Goal: Use online tool/utility: Use online tool/utility

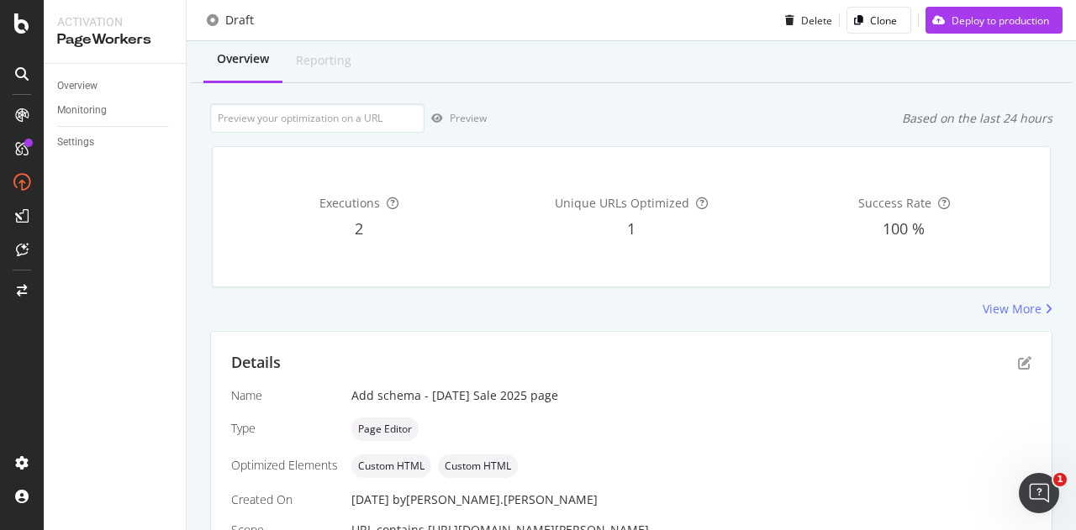
scroll to position [46, 0]
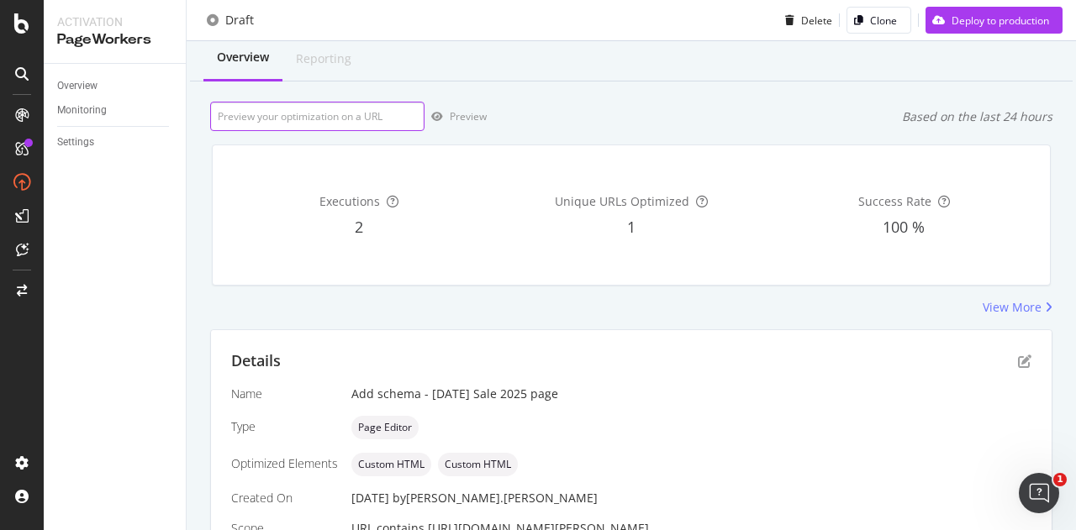
click at [374, 108] on input "url" at bounding box center [317, 116] width 214 height 29
paste input "[URL][DOMAIN_NAME][PERSON_NAME]"
type input "[URL][DOMAIN_NAME][PERSON_NAME]"
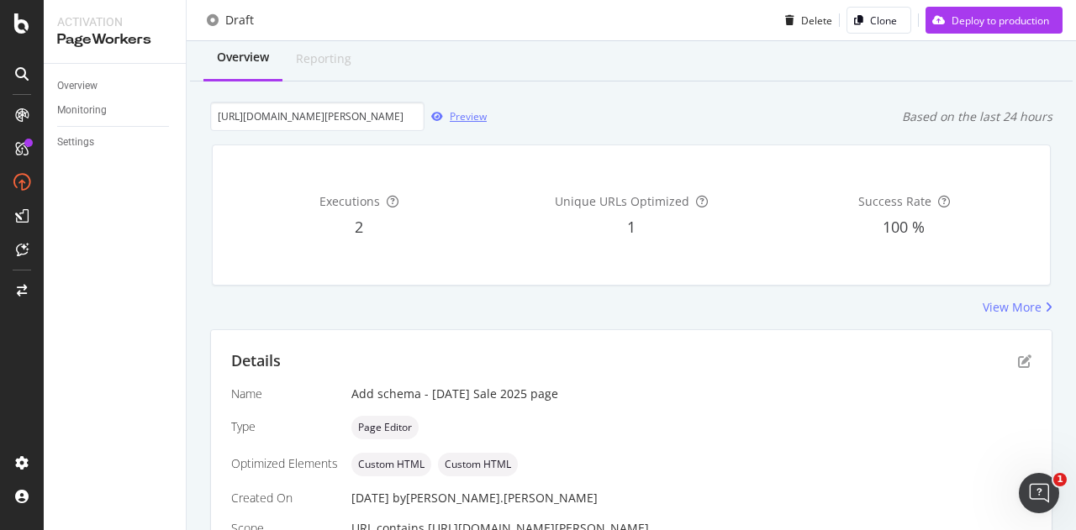
click at [454, 117] on div "Preview" at bounding box center [468, 116] width 37 height 14
click at [381, 112] on input "[URL][DOMAIN_NAME][PERSON_NAME]" at bounding box center [317, 116] width 214 height 29
click at [578, 98] on div "Overview Reporting Preview Based on the last 24 hours Executions 2 Unique URLs …" at bounding box center [631, 340] width 889 height 613
